Goal: Transaction & Acquisition: Purchase product/service

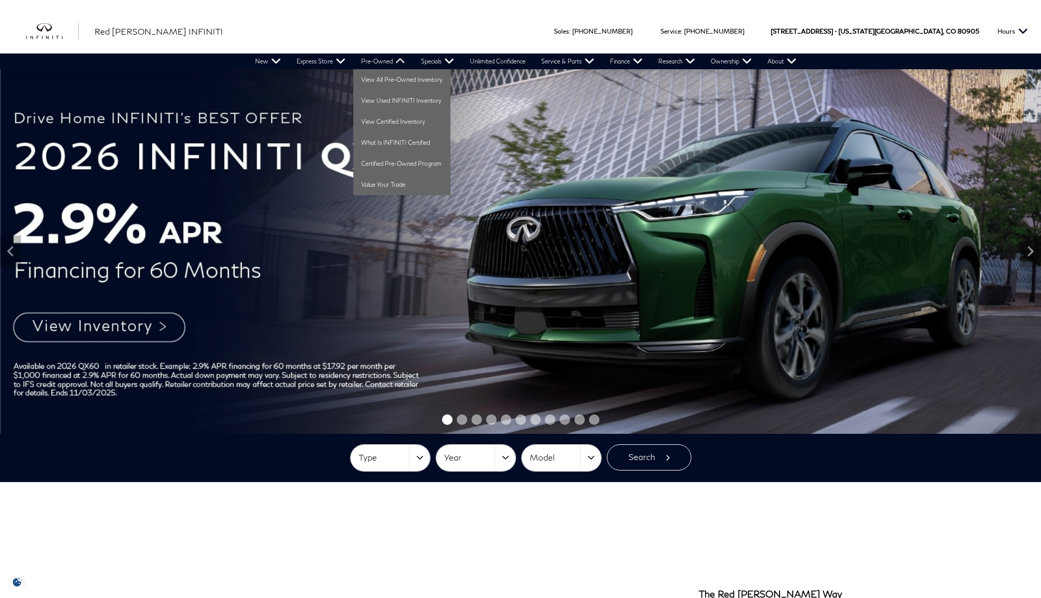
click at [387, 62] on link "Pre-Owned" at bounding box center [383, 62] width 60 height 16
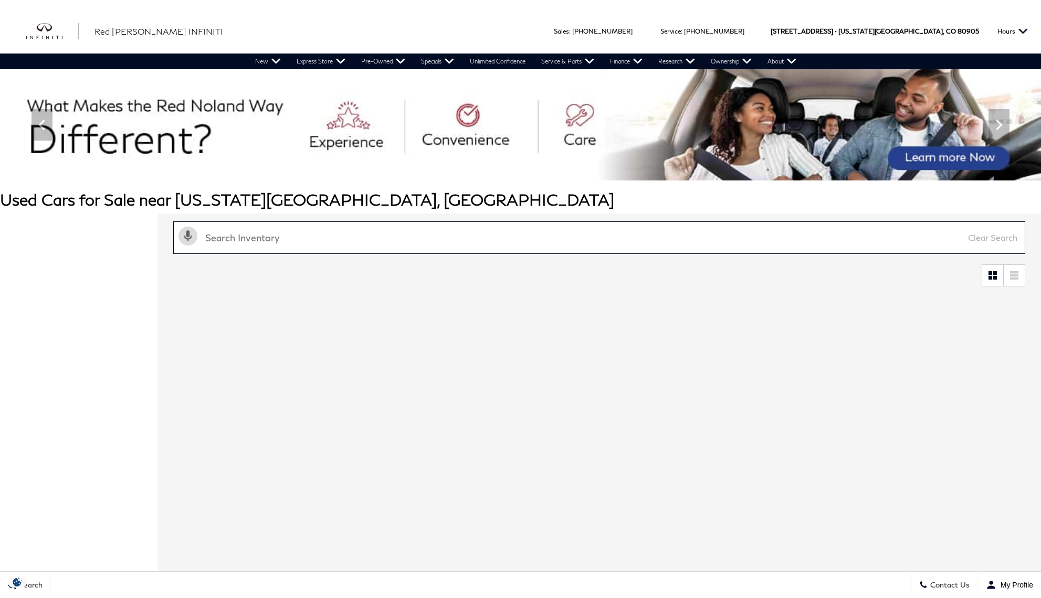
click at [341, 236] on input "text" at bounding box center [599, 238] width 852 height 33
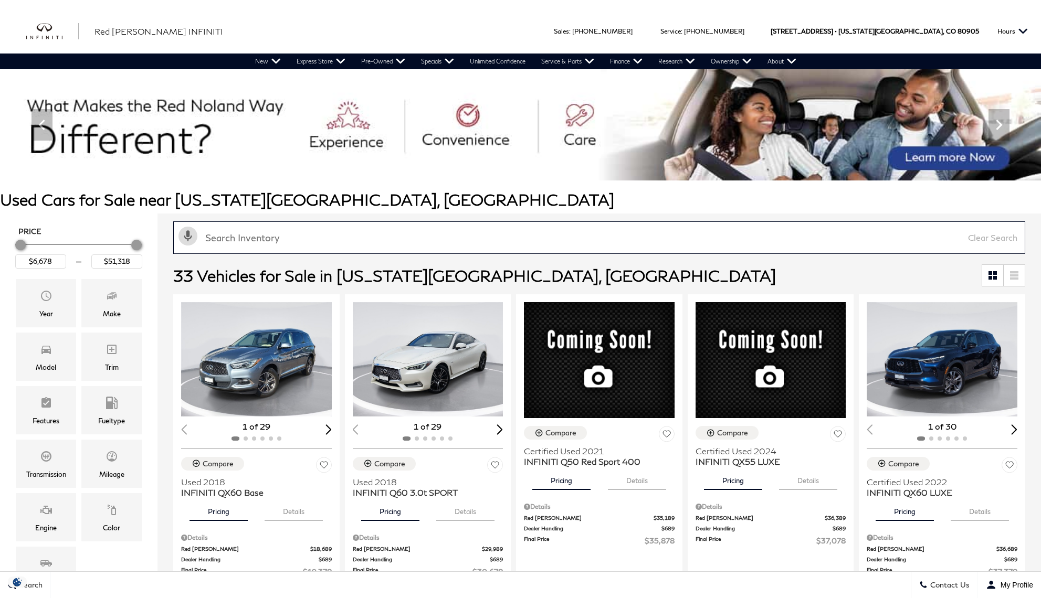
click at [322, 237] on input "text" at bounding box center [599, 238] width 852 height 33
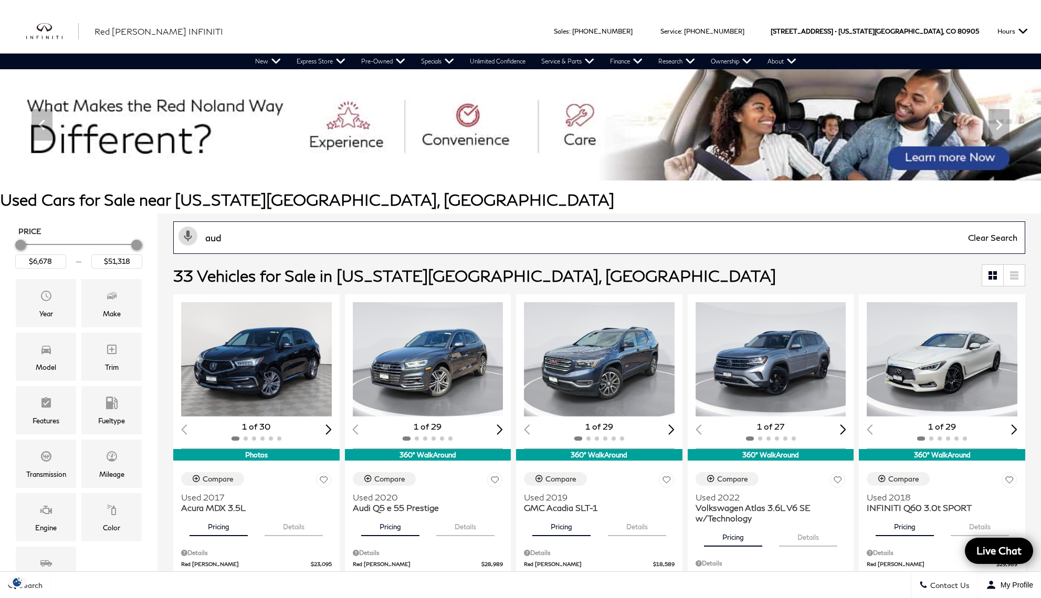
type input "audi"
type input "$18,865"
type input "$35,678"
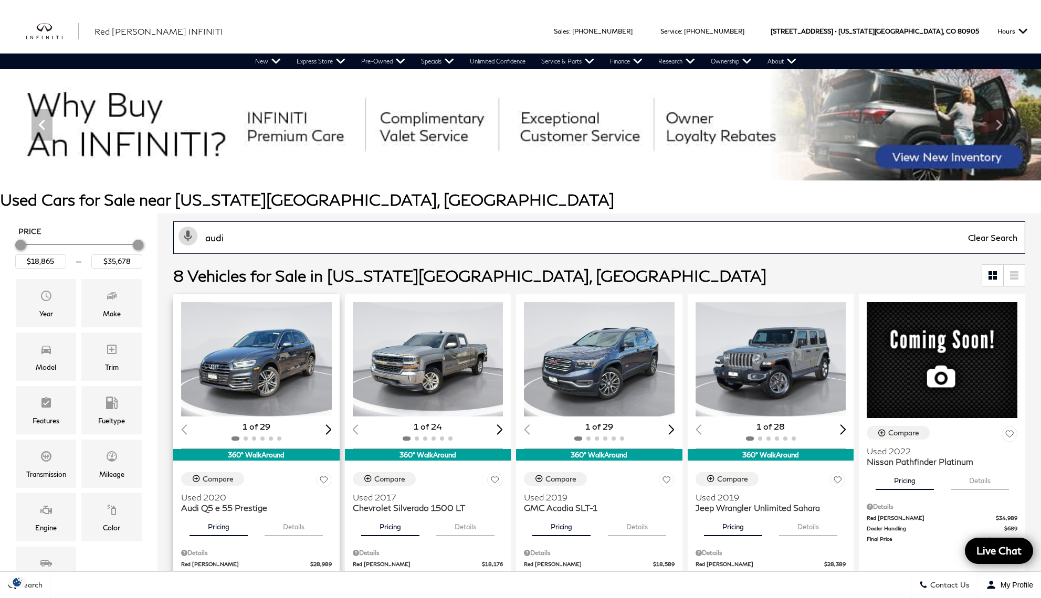
type input "audi"
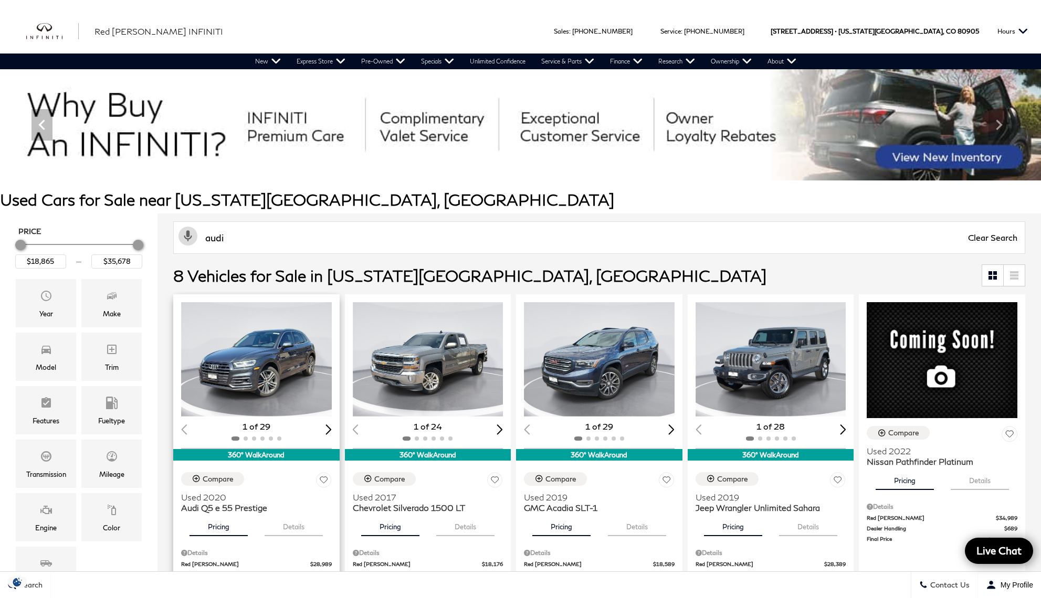
click at [246, 401] on img "1 / 2" at bounding box center [257, 359] width 152 height 114
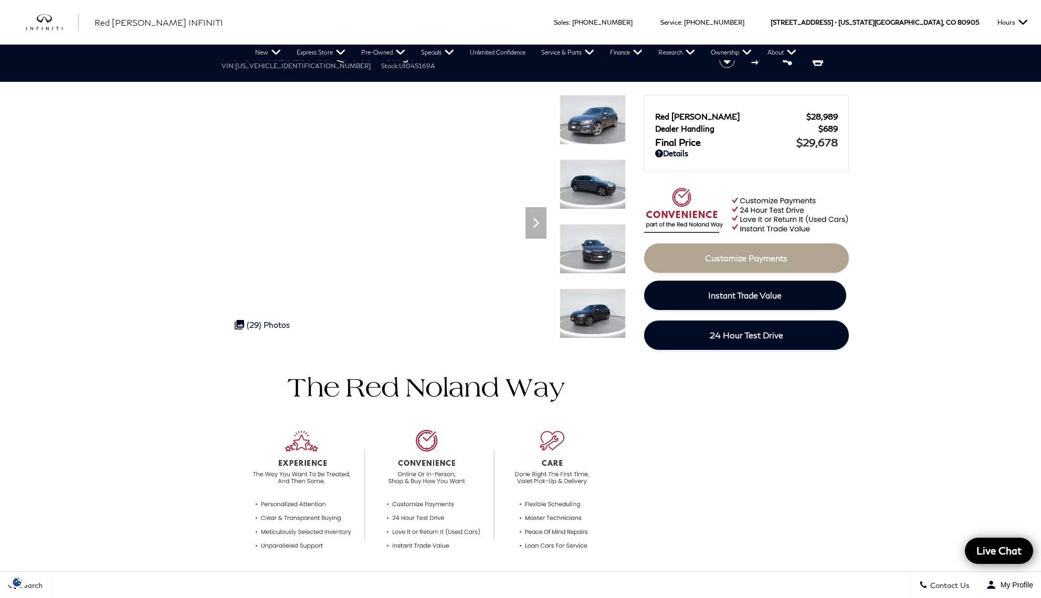
drag, startPoint x: 338, startPoint y: 68, endPoint x: 390, endPoint y: 67, distance: 52.0
click at [390, 67] on ul "VIN: [US_VEHICLE_IDENTIFICATION_NUMBER] Stock: UI045169A" at bounding box center [462, 66] width 480 height 8
copy li "Stock: UI045169A"
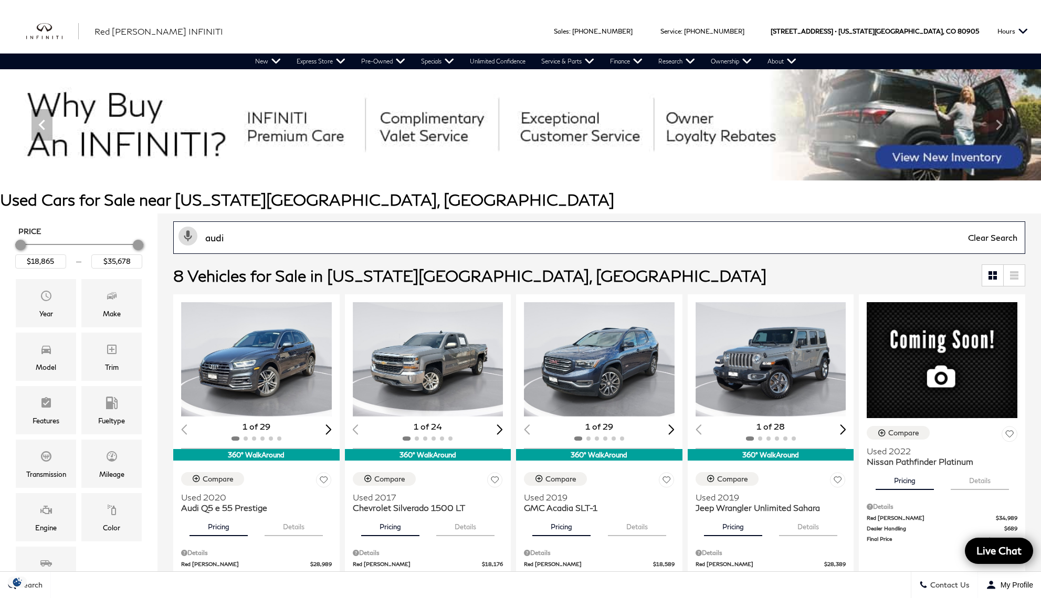
click at [269, 243] on input "audi" at bounding box center [599, 238] width 852 height 33
click at [270, 241] on input "audi" at bounding box center [599, 238] width 852 height 33
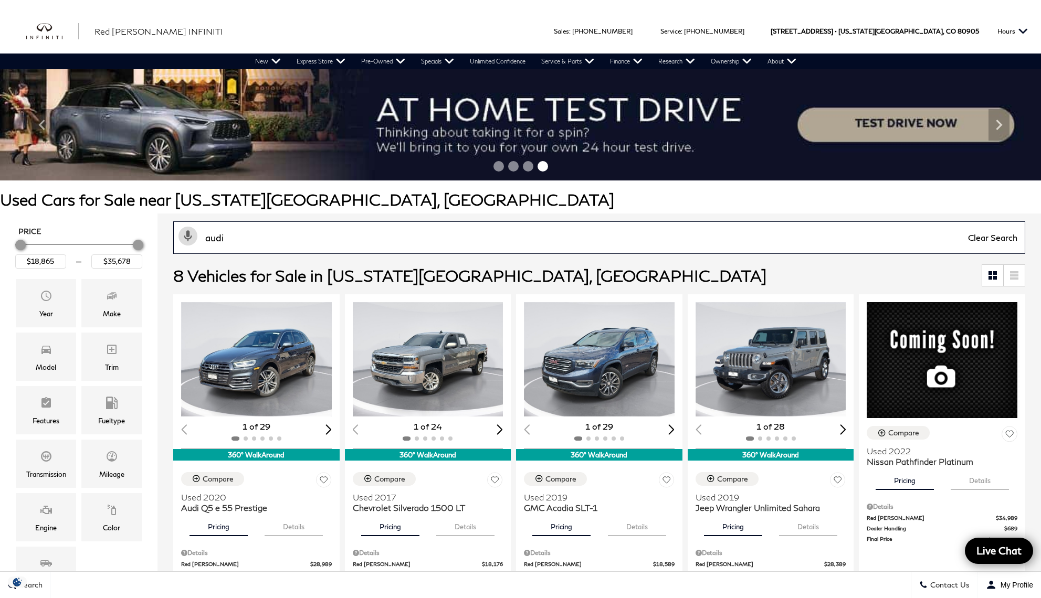
click at [270, 241] on input "audi" at bounding box center [599, 238] width 852 height 33
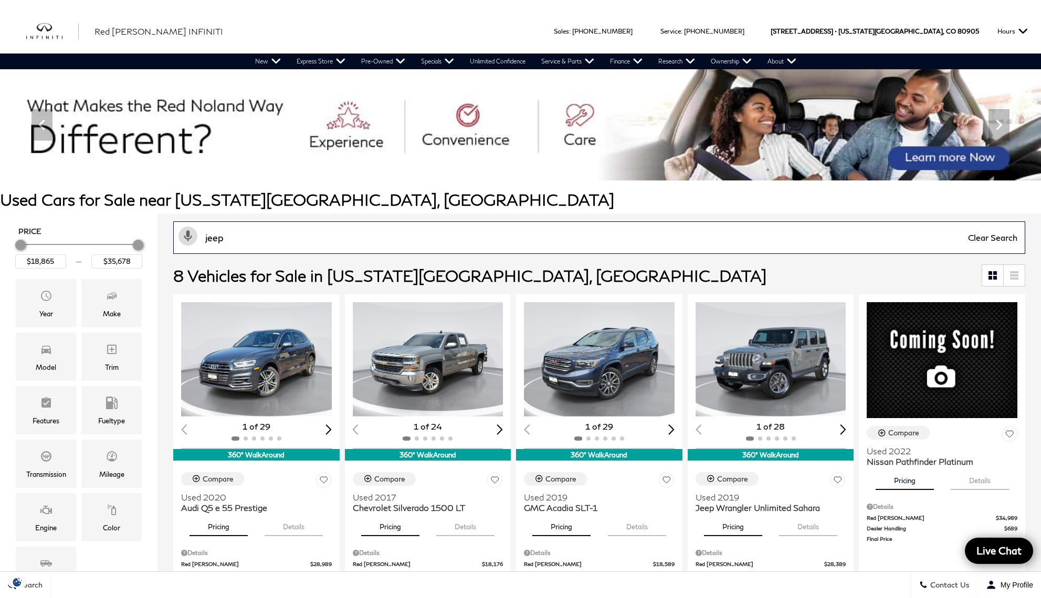
type input "jeep"
type input "$29,078"
type input "$32,678"
